Goal: Task Accomplishment & Management: Use online tool/utility

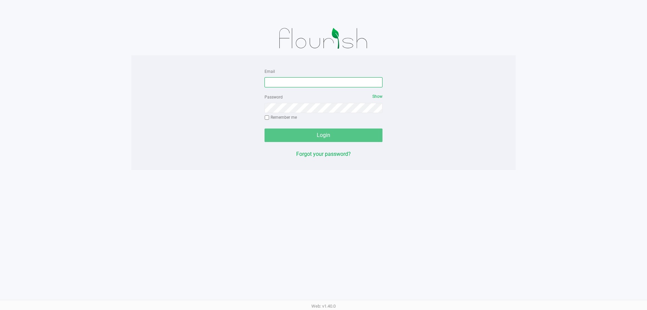
click at [288, 83] on input "Email" at bounding box center [324, 82] width 118 height 10
type input "[EMAIL_ADDRESS][DOMAIN_NAME]"
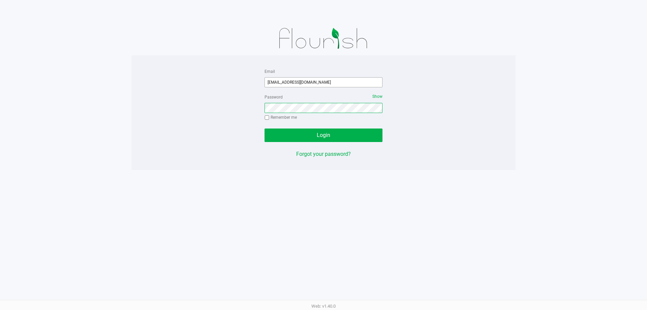
click at [265, 128] on button "Login" at bounding box center [324, 134] width 118 height 13
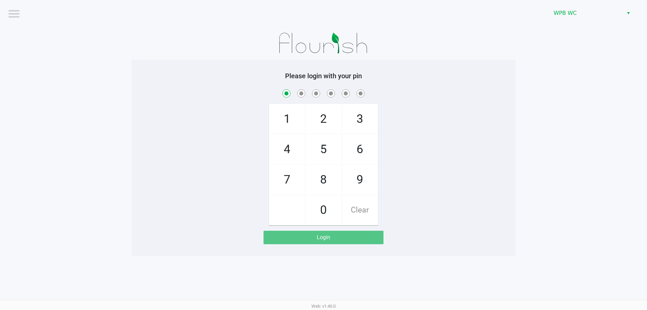
checkbox input "true"
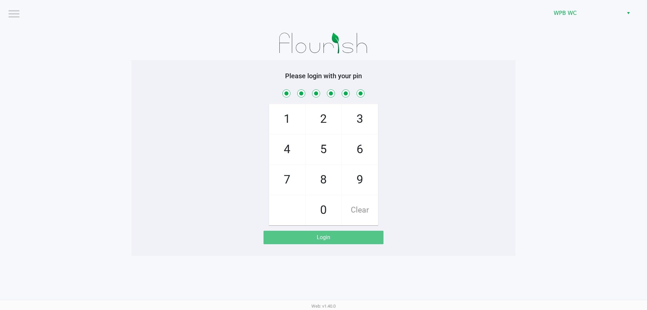
checkbox input "true"
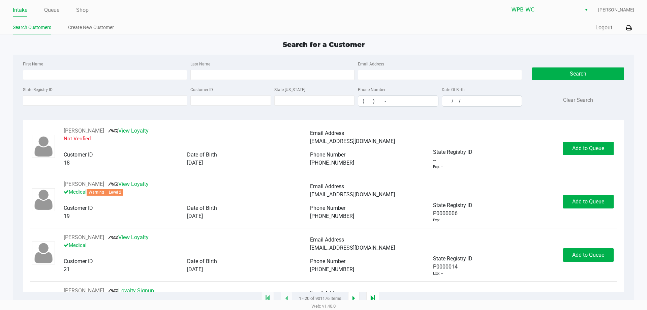
click at [90, 7] on ul "Intake Queue Shop" at bounding box center [168, 10] width 311 height 11
click at [86, 11] on link "Shop" at bounding box center [82, 9] width 12 height 9
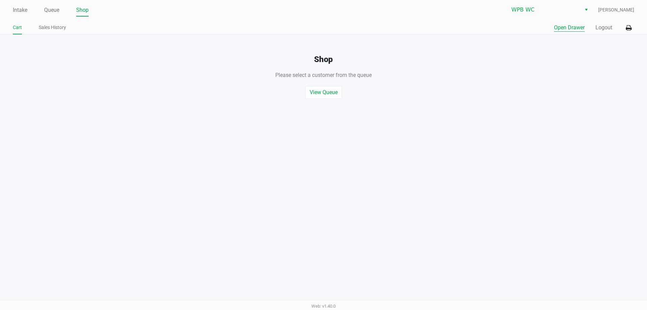
drag, startPoint x: 567, startPoint y: 18, endPoint x: 563, endPoint y: 26, distance: 9.2
click at [565, 21] on div "Intake Queue Shop WPB WC [PERSON_NAME] Cart Sales History Quick Sale Open Drawe…" at bounding box center [323, 17] width 647 height 34
click at [563, 26] on button "Open Drawer" at bounding box center [569, 28] width 31 height 8
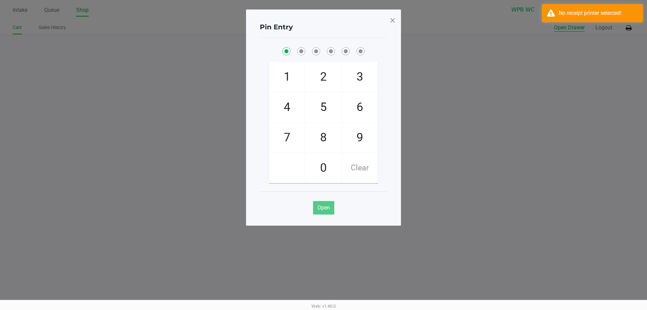
checkbox input "true"
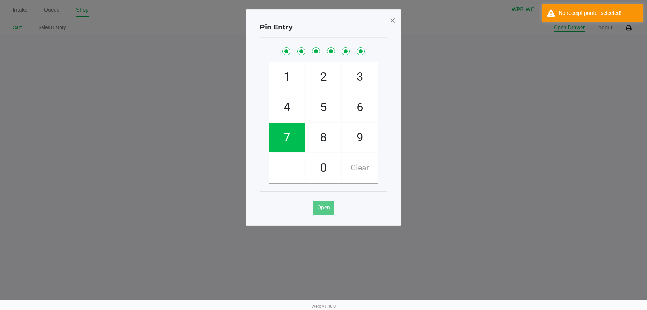
checkbox input "true"
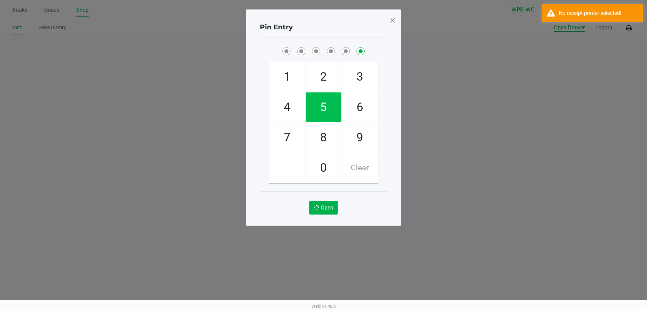
checkbox input "false"
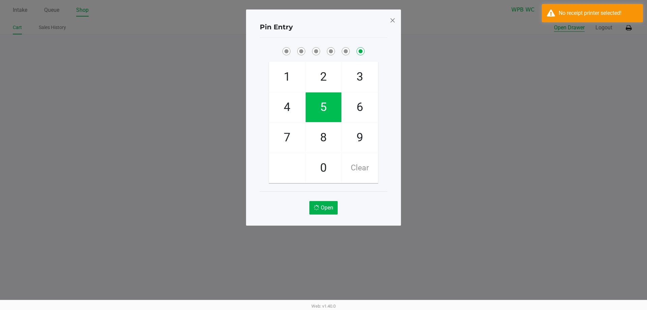
checkbox input "false"
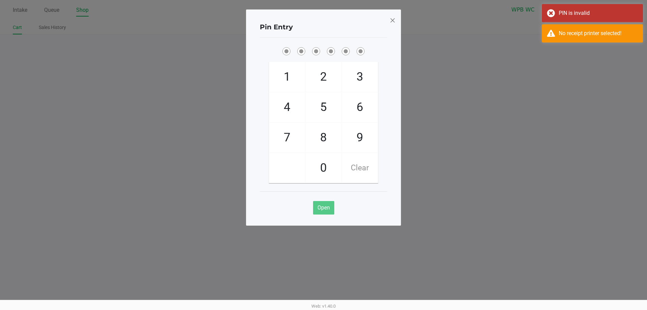
checkbox input "true"
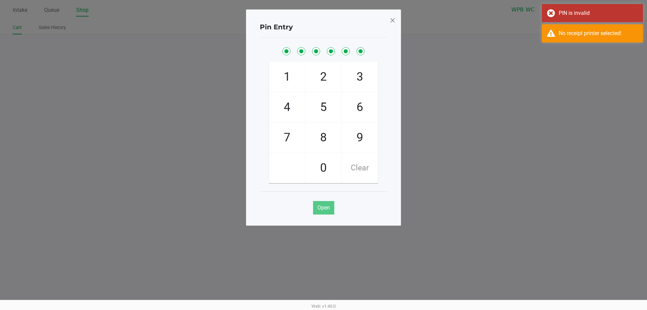
checkbox input "true"
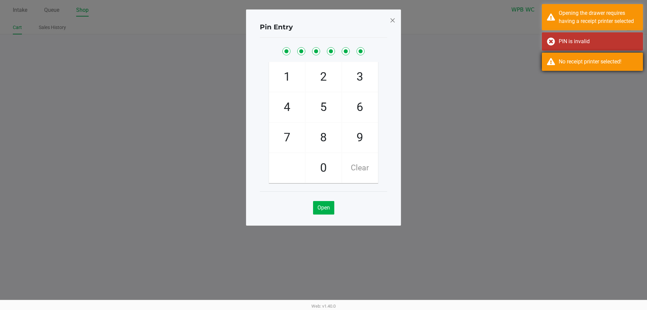
click at [544, 53] on ngb-modal-window "Pin Entry 1 4 7 2 5 8 0 3 6 9 Clear Open" at bounding box center [323, 155] width 647 height 310
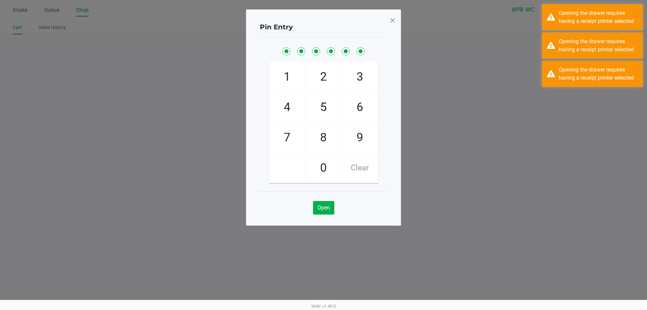
click at [357, 166] on span "Clear" at bounding box center [360, 168] width 36 height 30
checkbox input "false"
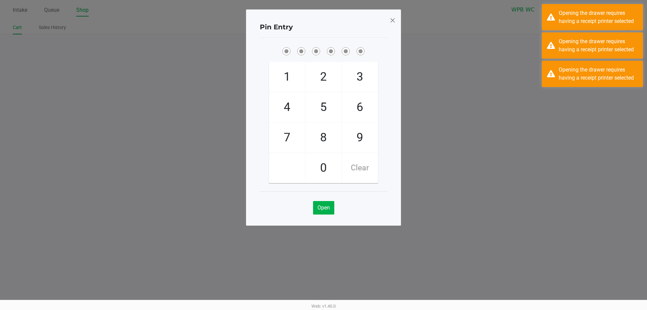
checkbox input "false"
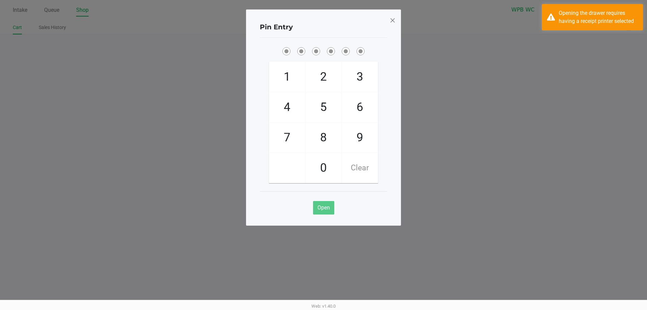
click at [357, 166] on span "Clear" at bounding box center [360, 168] width 36 height 30
checkbox input "true"
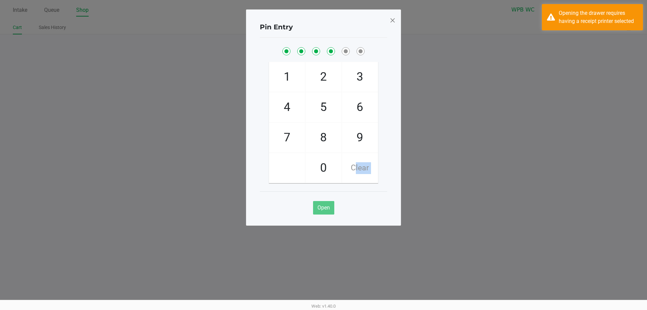
checkbox input "true"
click at [384, 19] on div "Pin Entry" at bounding box center [323, 27] width 127 height 21
click at [390, 19] on span at bounding box center [393, 20] width 6 height 11
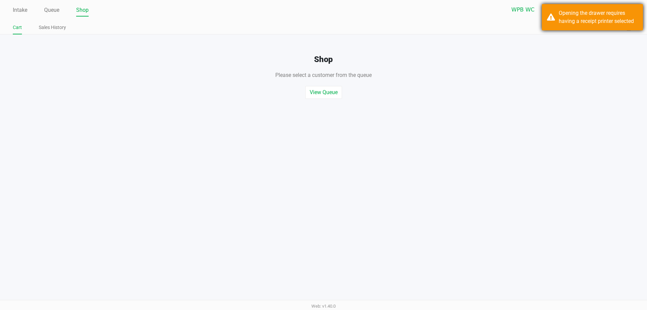
click at [554, 20] on div "Opening the drawer requires having a receipt printer selected" at bounding box center [592, 17] width 101 height 26
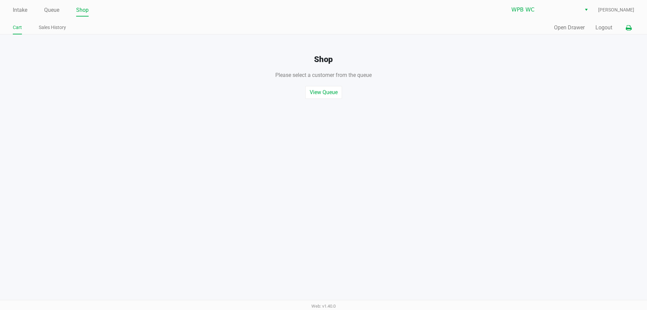
click at [630, 30] on icon at bounding box center [629, 28] width 6 height 5
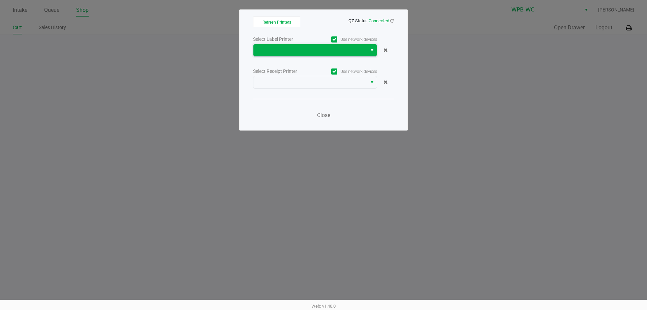
click at [308, 48] on span at bounding box center [309, 50] width 105 height 8
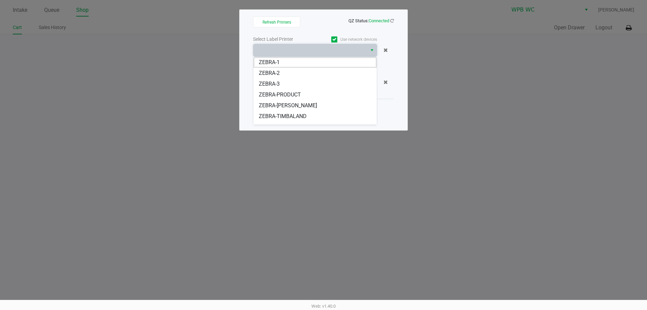
click at [200, 70] on ngb-modal-window "Refresh Printers QZ Status: Connected Select Label Printer Use network devices …" at bounding box center [323, 155] width 647 height 310
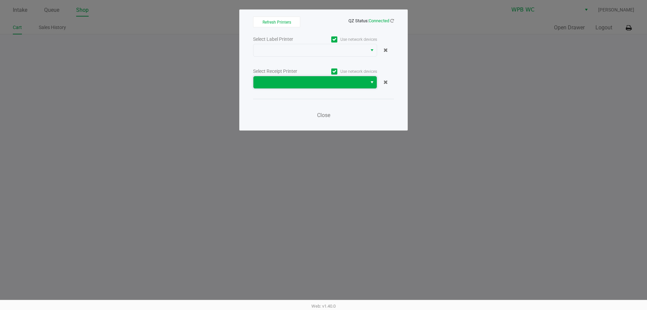
click at [347, 84] on span at bounding box center [309, 82] width 105 height 8
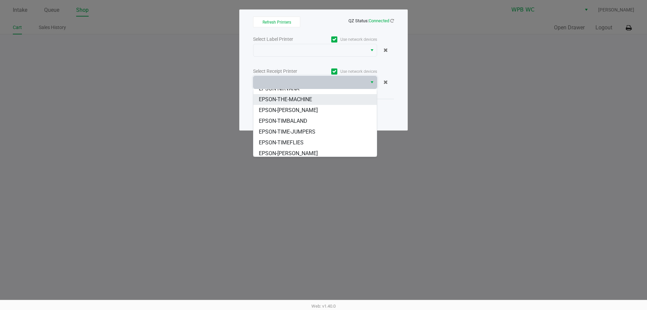
scroll to position [51, 0]
click at [319, 110] on li "EPSON-[PERSON_NAME]" at bounding box center [314, 107] width 123 height 11
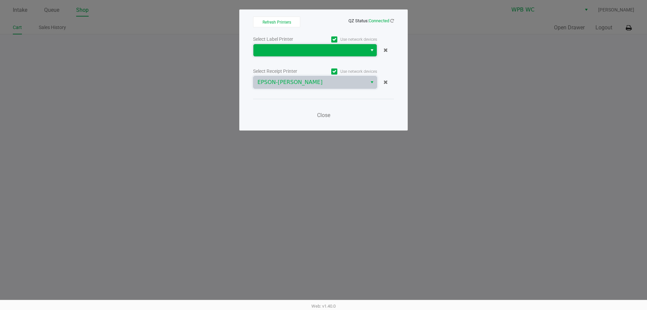
click at [311, 49] on span at bounding box center [309, 50] width 105 height 8
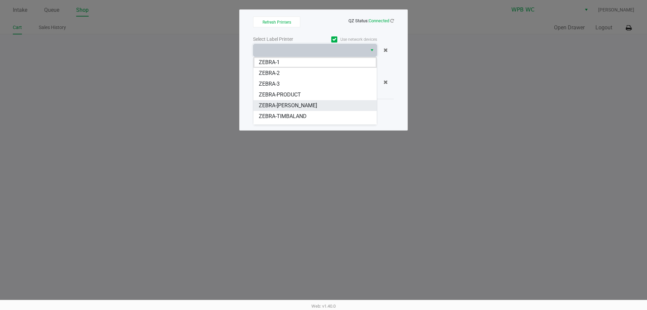
click at [303, 104] on span "ZEBRA-[PERSON_NAME]" at bounding box center [288, 105] width 58 height 8
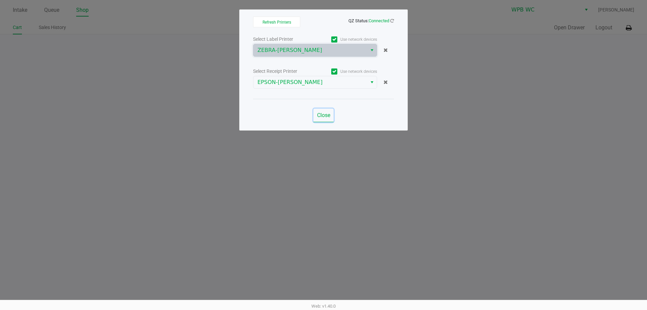
click at [320, 111] on button "Close" at bounding box center [323, 115] width 20 height 13
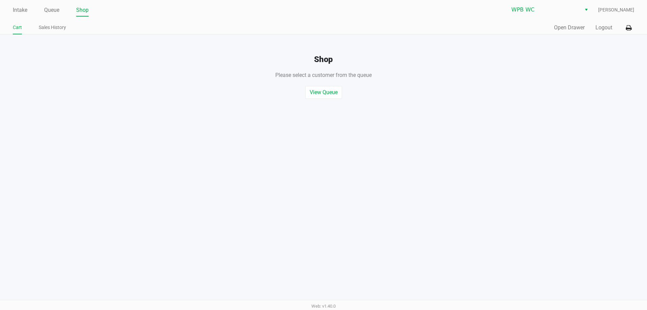
click at [552, 27] on div "Quick Sale Open Drawer Logout" at bounding box center [478, 28] width 311 height 12
click at [559, 30] on button "Open Drawer" at bounding box center [569, 28] width 31 height 8
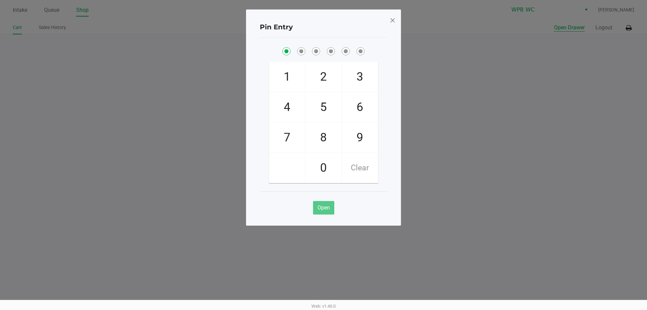
checkbox input "true"
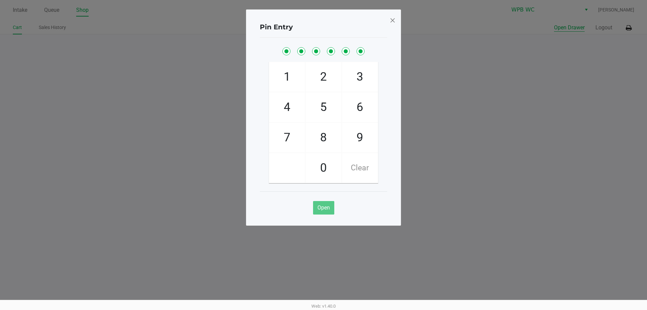
checkbox input "true"
